Goal: Task Accomplishment & Management: Use online tool/utility

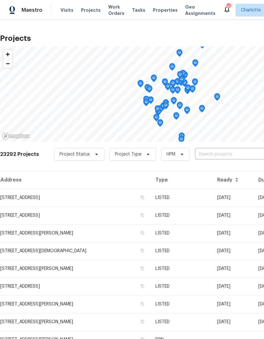
click at [217, 154] on input "text" at bounding box center [231, 155] width 73 height 10
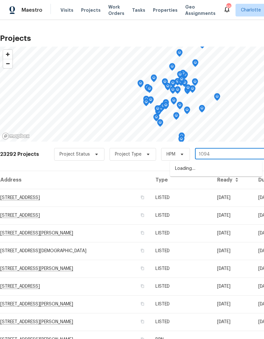
type input "10940"
click at [219, 185] on li "10940 Wild Dove Ln, Charlotte, NC 28277" at bounding box center [216, 179] width 92 height 11
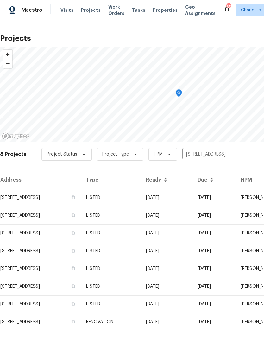
click at [66, 198] on td "10940 Wild Dove Ln, Charlotte, NC 28277" at bounding box center [40, 198] width 81 height 18
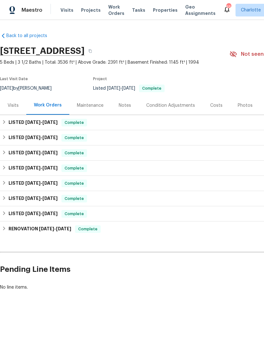
click at [11, 120] on h6 "LISTED 8/13/25 - 8/15/25" at bounding box center [33, 123] width 49 height 8
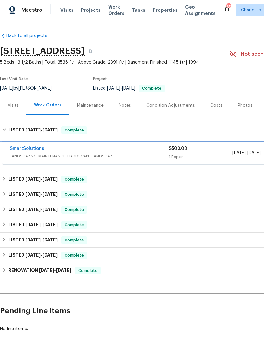
click at [10, 127] on h6 "LISTED 8/13/25 - 8/15/25" at bounding box center [33, 130] width 49 height 8
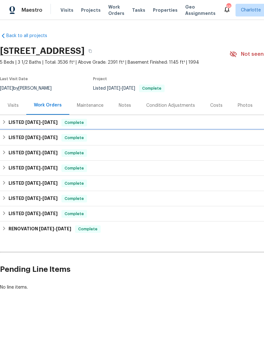
click at [8, 140] on div "LISTED 8/12/25 - 8/15/25 Complete" at bounding box center [179, 138] width 354 height 8
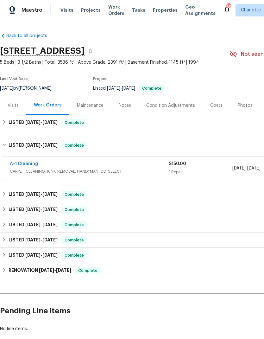
click at [16, 165] on link "A-1 Cleaning" at bounding box center [24, 164] width 28 height 4
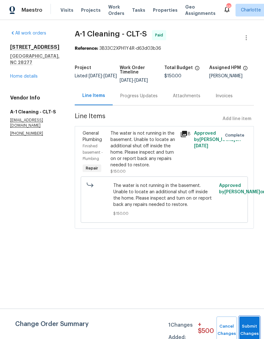
click at [247, 326] on button "Submit Changes" at bounding box center [250, 330] width 20 height 27
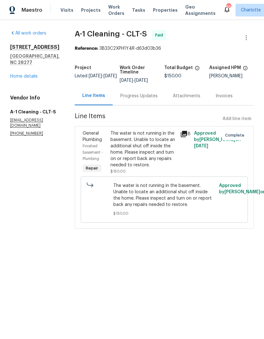
click at [21, 77] on link "Home details" at bounding box center [24, 76] width 28 height 4
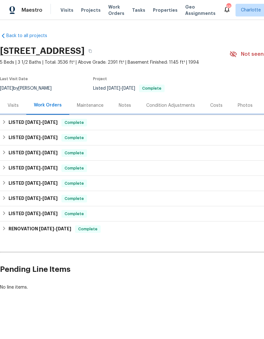
click at [11, 120] on h6 "LISTED 8/13/25 - 8/15/25" at bounding box center [33, 123] width 49 height 8
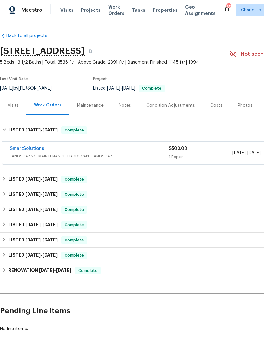
click at [16, 150] on link "SmartSolutions" at bounding box center [27, 148] width 35 height 4
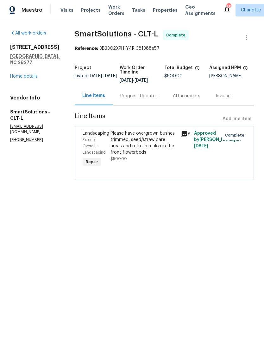
click at [19, 74] on link "Home details" at bounding box center [24, 76] width 28 height 4
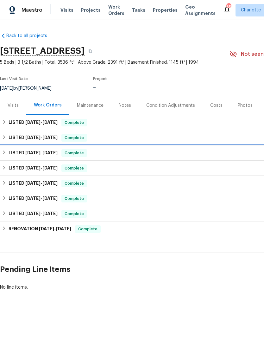
click at [8, 157] on div "LISTED 6/26/25 - 7/3/25 Complete" at bounding box center [179, 153] width 358 height 15
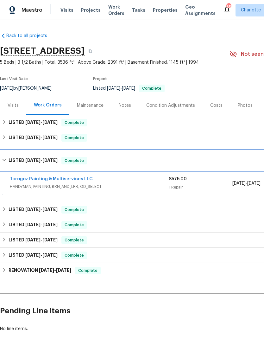
click at [8, 158] on div "LISTED 6/26/25 - 7/3/25 Complete" at bounding box center [179, 161] width 354 height 8
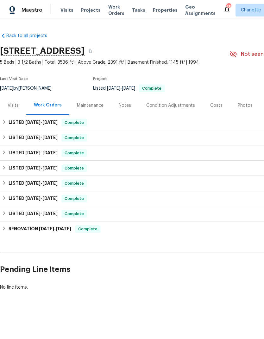
click at [126, 104] on div "Notes" at bounding box center [125, 105] width 12 height 6
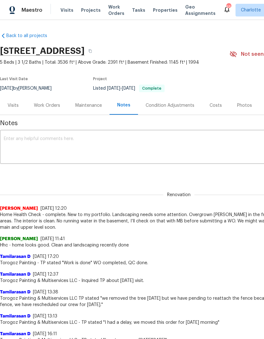
click at [109, 12] on span "Work Orders" at bounding box center [116, 10] width 16 height 13
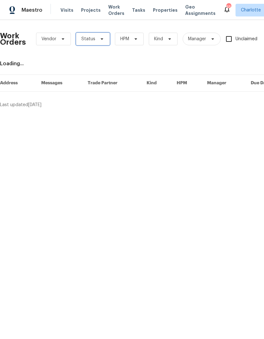
click at [105, 37] on span "Status" at bounding box center [93, 39] width 34 height 13
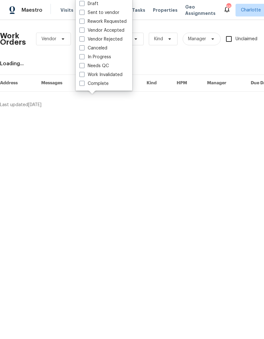
click at [107, 66] on label "Needs QC" at bounding box center [94, 66] width 29 height 6
click at [84, 66] on input "Needs QC" at bounding box center [82, 65] width 4 height 4
checkbox input "true"
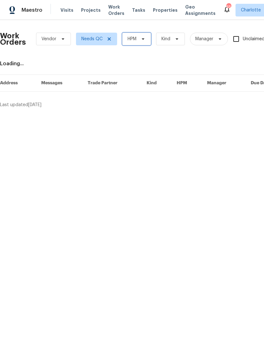
click at [142, 38] on icon at bounding box center [143, 38] width 5 height 5
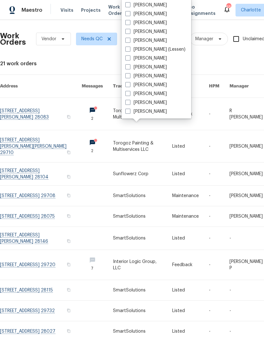
scroll to position [79, 0]
click at [154, 112] on label "[PERSON_NAME]" at bounding box center [147, 111] width 42 height 6
click at [130, 112] on input "[PERSON_NAME]" at bounding box center [128, 110] width 4 height 4
checkbox input "true"
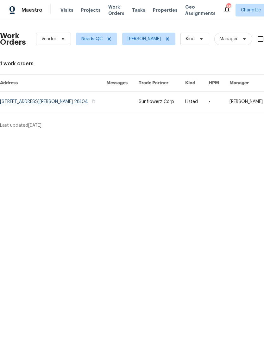
click at [91, 105] on link at bounding box center [53, 102] width 107 height 20
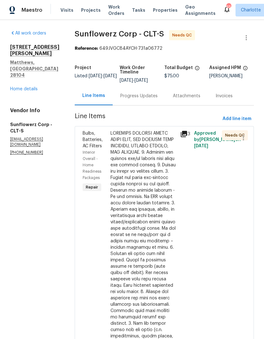
click at [152, 168] on div at bounding box center [144, 247] width 66 height 235
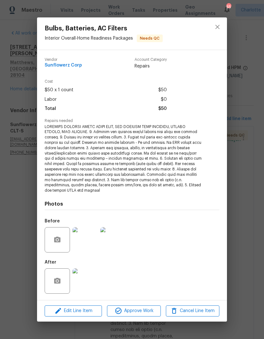
click at [92, 283] on img at bounding box center [85, 281] width 25 height 25
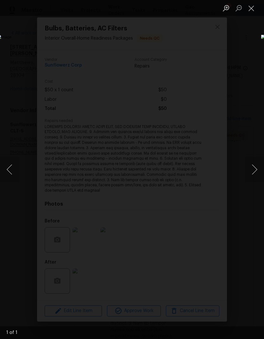
click at [249, 10] on button "Close lightbox" at bounding box center [251, 8] width 13 height 11
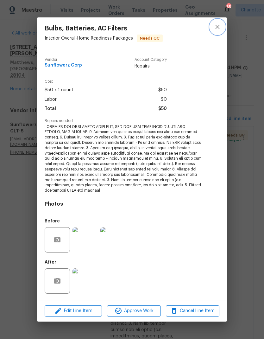
click at [217, 31] on icon "close" at bounding box center [218, 27] width 8 height 8
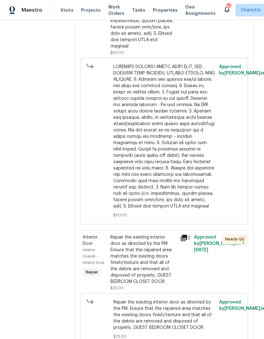
scroll to position [315, 0]
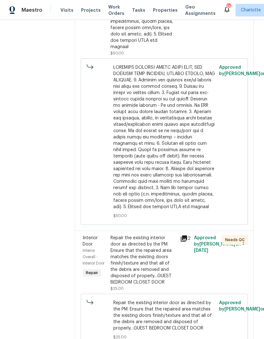
click at [162, 247] on div "Repair the existing interior door as directed by the PM. Ensure that the repair…" at bounding box center [144, 260] width 66 height 51
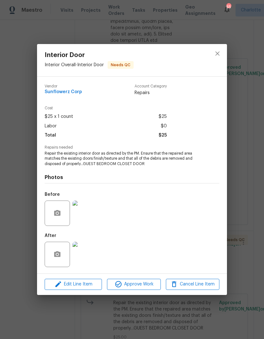
click at [90, 258] on img at bounding box center [85, 254] width 25 height 25
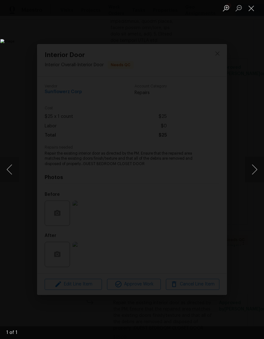
click at [252, 8] on button "Close lightbox" at bounding box center [251, 8] width 13 height 11
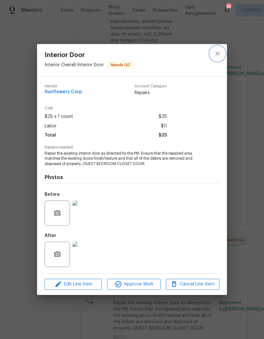
click at [219, 51] on icon "close" at bounding box center [218, 54] width 8 height 8
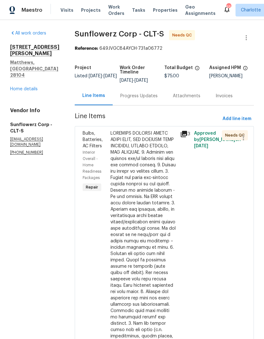
scroll to position [0, 0]
click at [151, 93] on div "Progress Updates" at bounding box center [139, 96] width 53 height 19
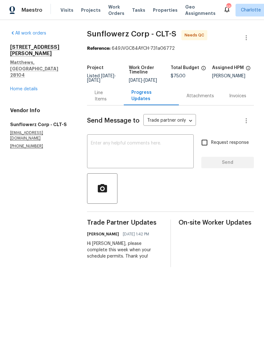
click at [151, 153] on textarea at bounding box center [140, 152] width 99 height 22
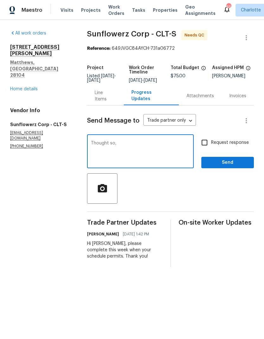
type textarea "Thought"
click at [102, 147] on textarea "Hi, I don’t mean to be difficult but is it possible to patch the hole in that d…" at bounding box center [140, 152] width 99 height 22
click at [255, 277] on html "Maestro Visits Projects Work Orders Tasks Properties Geo Assignments 65 Charlot…" at bounding box center [132, 138] width 264 height 277
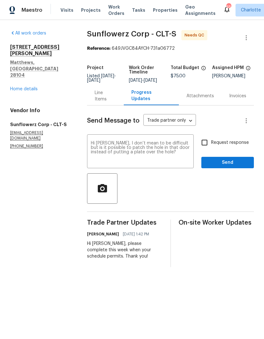
click at [163, 151] on textarea "Hi Sol, I don’t mean to be difficult but is it possible to patch the hole in th…" at bounding box center [140, 152] width 99 height 22
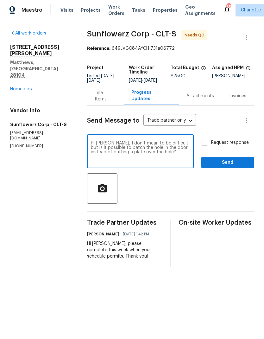
click at [144, 153] on textarea "Hi Sol, I don’t mean to be difficult but is it possible to patch the hole in th…" at bounding box center [140, 152] width 99 height 22
click at [172, 153] on textarea "Hi Sol, I don’t mean to be difficult but is it possible to patch the hole in th…" at bounding box center [140, 152] width 99 height 22
click at [143, 156] on textarea "Hi Sol, I don’t mean to be difficult but is it possible to patch the hole in th…" at bounding box center [140, 152] width 99 height 22
type textarea "Hi Sol, I don’t mean to be difficult but is it possible to patch the hole in th…"
click at [98, 144] on div "Hi Sol, I don’t mean to be difficult but is it possible to patch the hole in th…" at bounding box center [140, 152] width 107 height 32
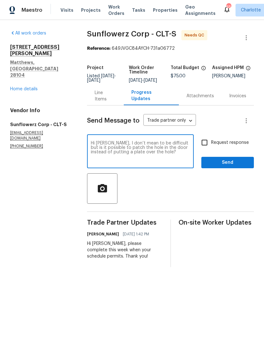
click at [99, 149] on textarea "Hi Sol, I don’t mean to be difficult but is it possible to patch the hole in th…" at bounding box center [140, 152] width 99 height 22
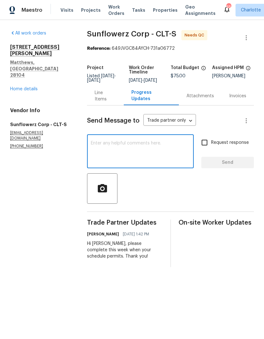
click at [108, 101] on div "Line Items" at bounding box center [106, 96] width 22 height 13
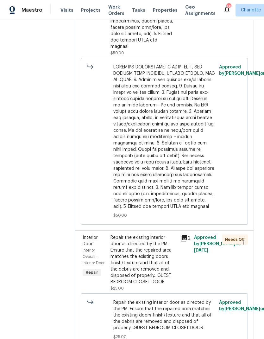
scroll to position [315, 0]
click at [164, 245] on div "Repair the existing interior door as directed by the PM. Ensure that the repair…" at bounding box center [144, 260] width 66 height 51
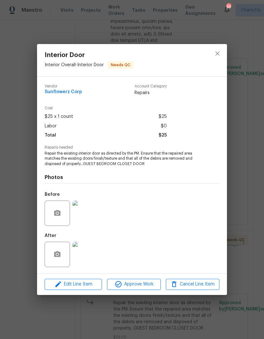
click at [92, 217] on img at bounding box center [85, 213] width 25 height 25
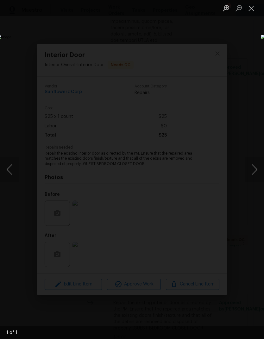
click at [253, 10] on button "Close lightbox" at bounding box center [251, 8] width 13 height 11
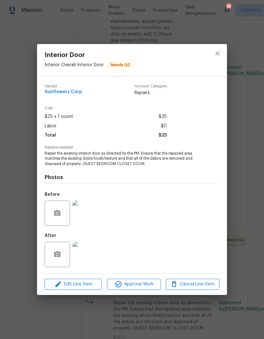
click at [85, 260] on img at bounding box center [85, 254] width 25 height 25
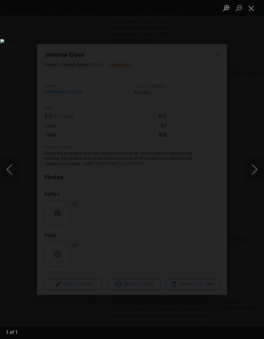
click at [252, 8] on button "Close lightbox" at bounding box center [251, 8] width 13 height 11
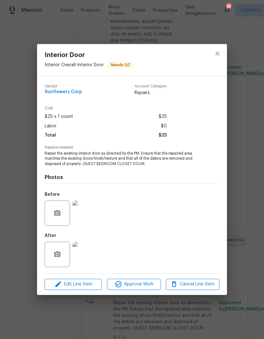
click at [92, 209] on img at bounding box center [85, 213] width 25 height 25
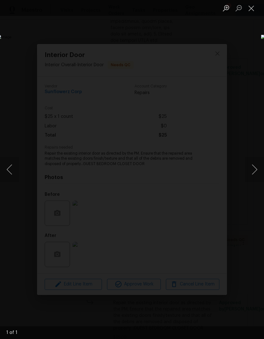
click at [250, 12] on button "Close lightbox" at bounding box center [251, 8] width 13 height 11
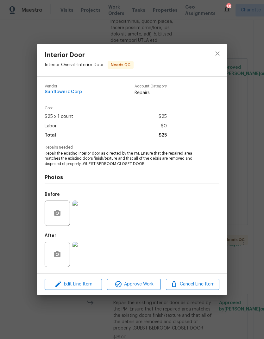
click at [94, 240] on div at bounding box center [85, 254] width 28 height 33
click at [83, 263] on img at bounding box center [85, 254] width 25 height 25
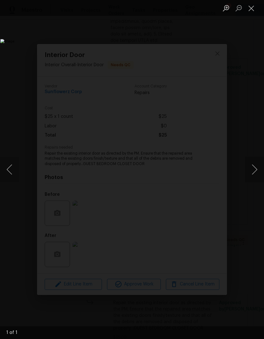
click at [249, 10] on button "Close lightbox" at bounding box center [251, 8] width 13 height 11
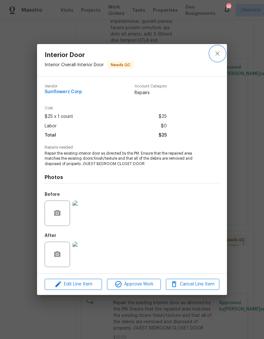
click at [212, 56] on button "close" at bounding box center [217, 53] width 15 height 15
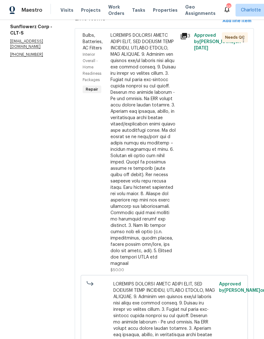
scroll to position [104, 0]
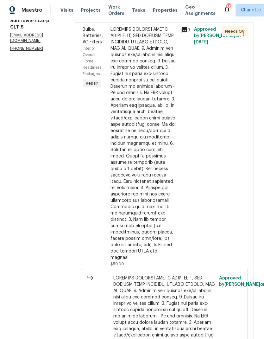
click at [151, 68] on div at bounding box center [144, 143] width 66 height 235
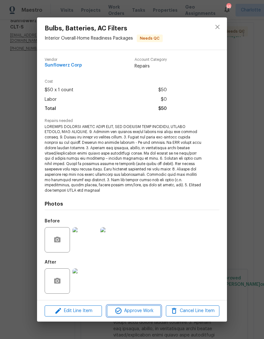
click at [147, 309] on span "Approve Work" at bounding box center [134, 311] width 50 height 8
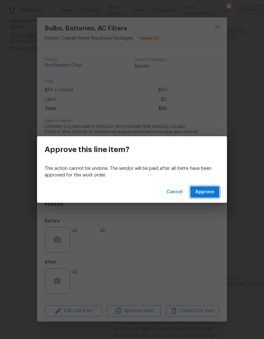
click at [204, 194] on span "Approve" at bounding box center [205, 192] width 19 height 8
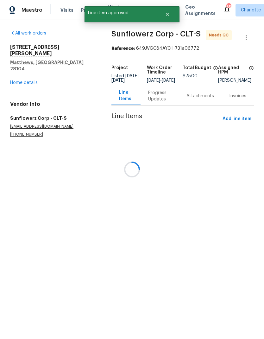
scroll to position [0, 0]
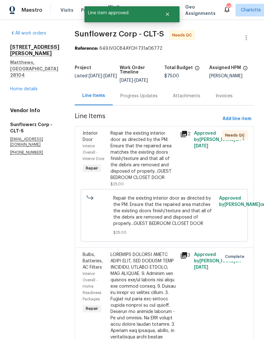
click at [155, 141] on div "Repair the existing interior door as directed by the PM. Ensure that the repair…" at bounding box center [144, 155] width 66 height 51
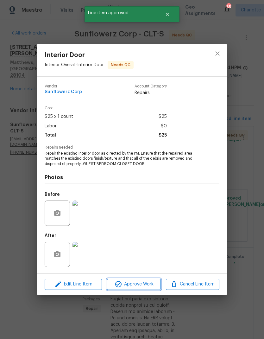
click at [142, 284] on span "Approve Work" at bounding box center [134, 285] width 50 height 8
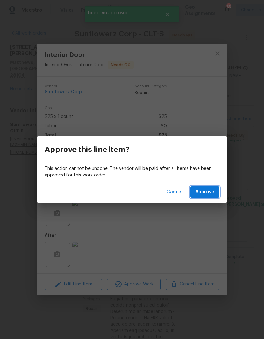
click at [213, 193] on span "Approve" at bounding box center [205, 192] width 19 height 8
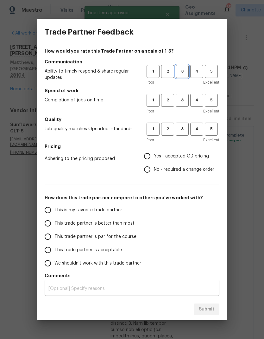
click at [183, 74] on span "3" at bounding box center [183, 71] width 12 height 7
click at [182, 102] on span "3" at bounding box center [183, 100] width 12 height 7
click at [187, 133] on button "3" at bounding box center [182, 129] width 13 height 13
click at [150, 155] on input "Yes - accepted OD pricing" at bounding box center [147, 156] width 13 height 13
radio input "true"
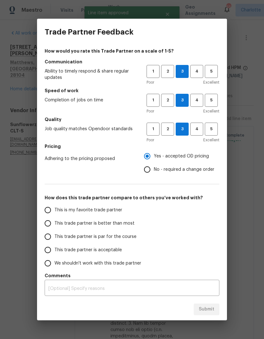
click at [49, 229] on input "This trade partner is better than most" at bounding box center [47, 223] width 13 height 13
click at [229, 309] on div "Trade Partner Feedback How would you rate this Trade Partner on a scale of 1-5?…" at bounding box center [132, 169] width 264 height 339
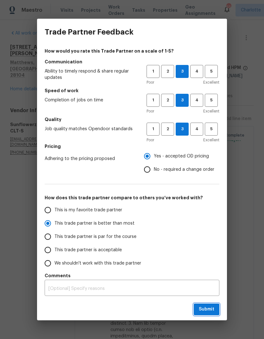
click at [215, 310] on button "Submit" at bounding box center [207, 310] width 26 height 12
radio input "true"
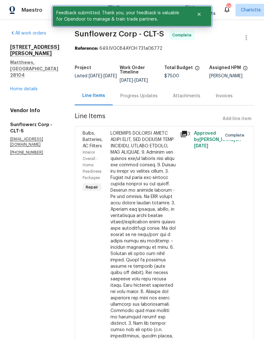
click at [198, 16] on icon "Close" at bounding box center [199, 14] width 5 height 5
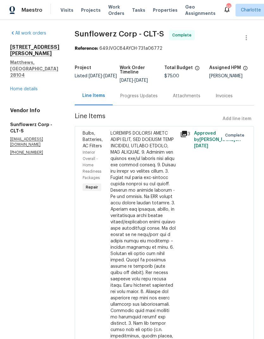
click at [113, 10] on span "Work Orders" at bounding box center [116, 10] width 16 height 13
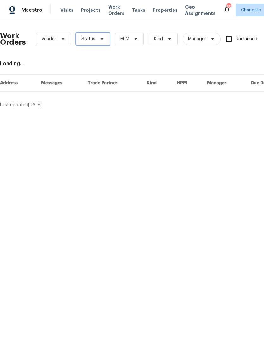
click at [100, 41] on icon at bounding box center [102, 38] width 5 height 5
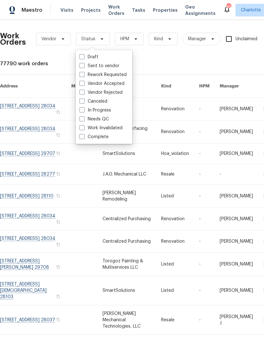
click at [102, 120] on label "Needs QC" at bounding box center [94, 119] width 29 height 6
click at [84, 120] on input "Needs QC" at bounding box center [82, 118] width 4 height 4
checkbox input "true"
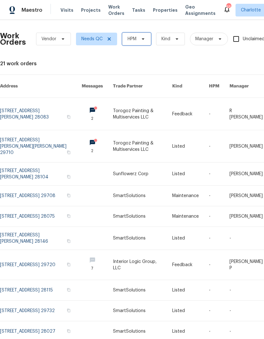
click at [142, 36] on icon at bounding box center [143, 38] width 5 height 5
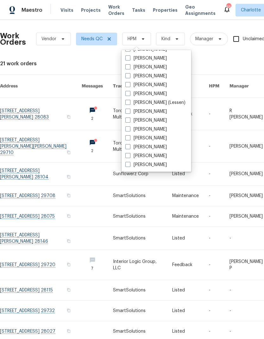
scroll to position [79, 0]
click at [144, 163] on label "[PERSON_NAME]" at bounding box center [147, 165] width 42 height 6
click at [130, 163] on input "[PERSON_NAME]" at bounding box center [128, 164] width 4 height 4
checkbox input "true"
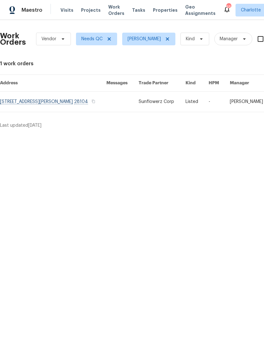
click at [35, 13] on span "Maestro" at bounding box center [32, 10] width 21 height 6
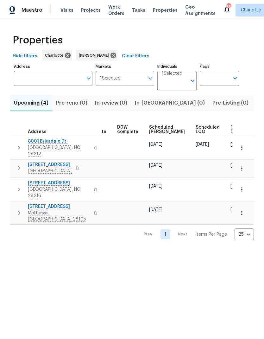
scroll to position [0, 159]
click at [231, 132] on span "Ready Date" at bounding box center [238, 129] width 14 height 9
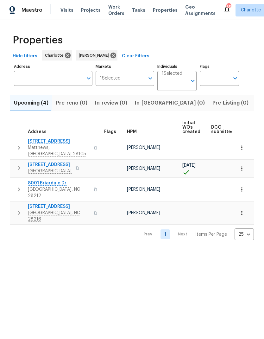
scroll to position [0, 0]
click at [204, 250] on html "Maestro Visits Projects Work Orders Tasks Properties Geo Assignments 65 Charlot…" at bounding box center [132, 125] width 264 height 250
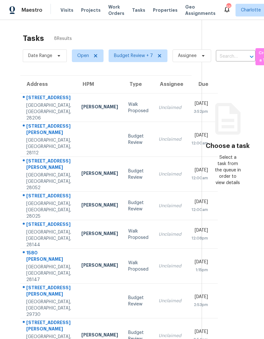
scroll to position [20, 0]
click at [30, 123] on div "[STREET_ADDRESS][PERSON_NAME]" at bounding box center [48, 130] width 45 height 14
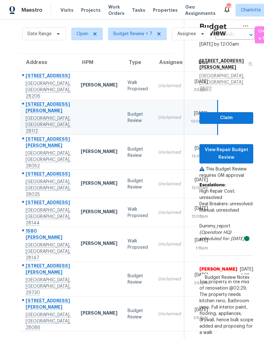
scroll to position [34, 0]
click at [30, 136] on div "[STREET_ADDRESS][PERSON_NAME]" at bounding box center [48, 143] width 45 height 14
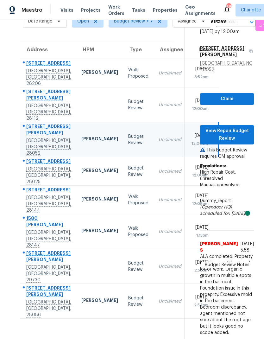
scroll to position [53, 0]
click at [29, 158] on div "[STREET_ADDRESS]" at bounding box center [48, 162] width 45 height 8
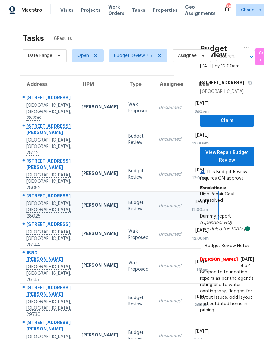
scroll to position [0, 0]
click at [10, 119] on div "Tasks 8 Results Date Range Open Budget Review + 7 Assignee ​ Create a Task Addr…" at bounding box center [132, 189] width 264 height 339
click at [10, 146] on div "Address HPM Type Assignee Due 2428 Catalina Ave Charlotte, NC, 28206 Jason Bouq…" at bounding box center [97, 214] width 175 height 278
